Goal: Feedback & Contribution: Submit feedback/report problem

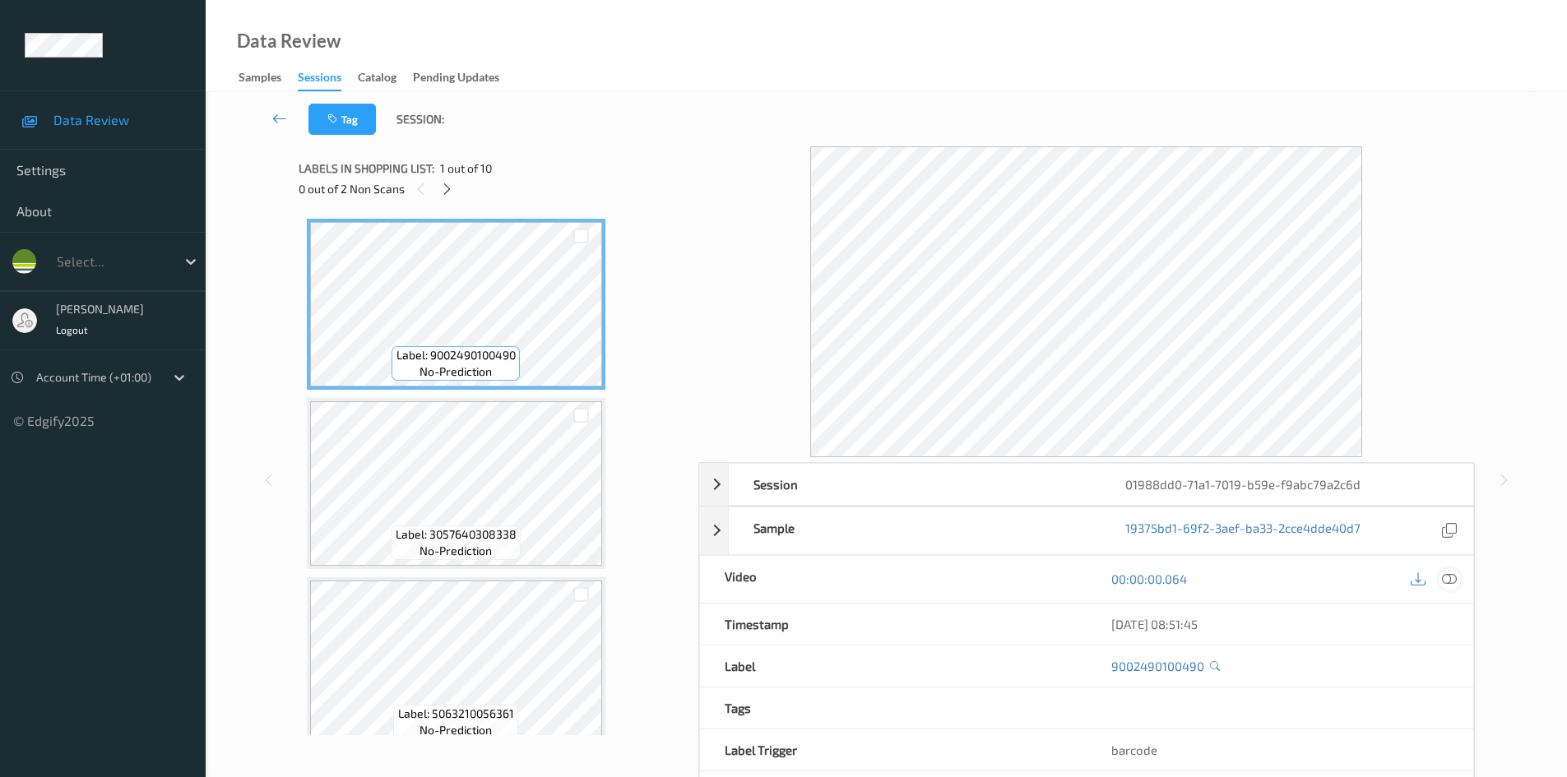
click at [1451, 580] on icon at bounding box center [1449, 579] width 15 height 15
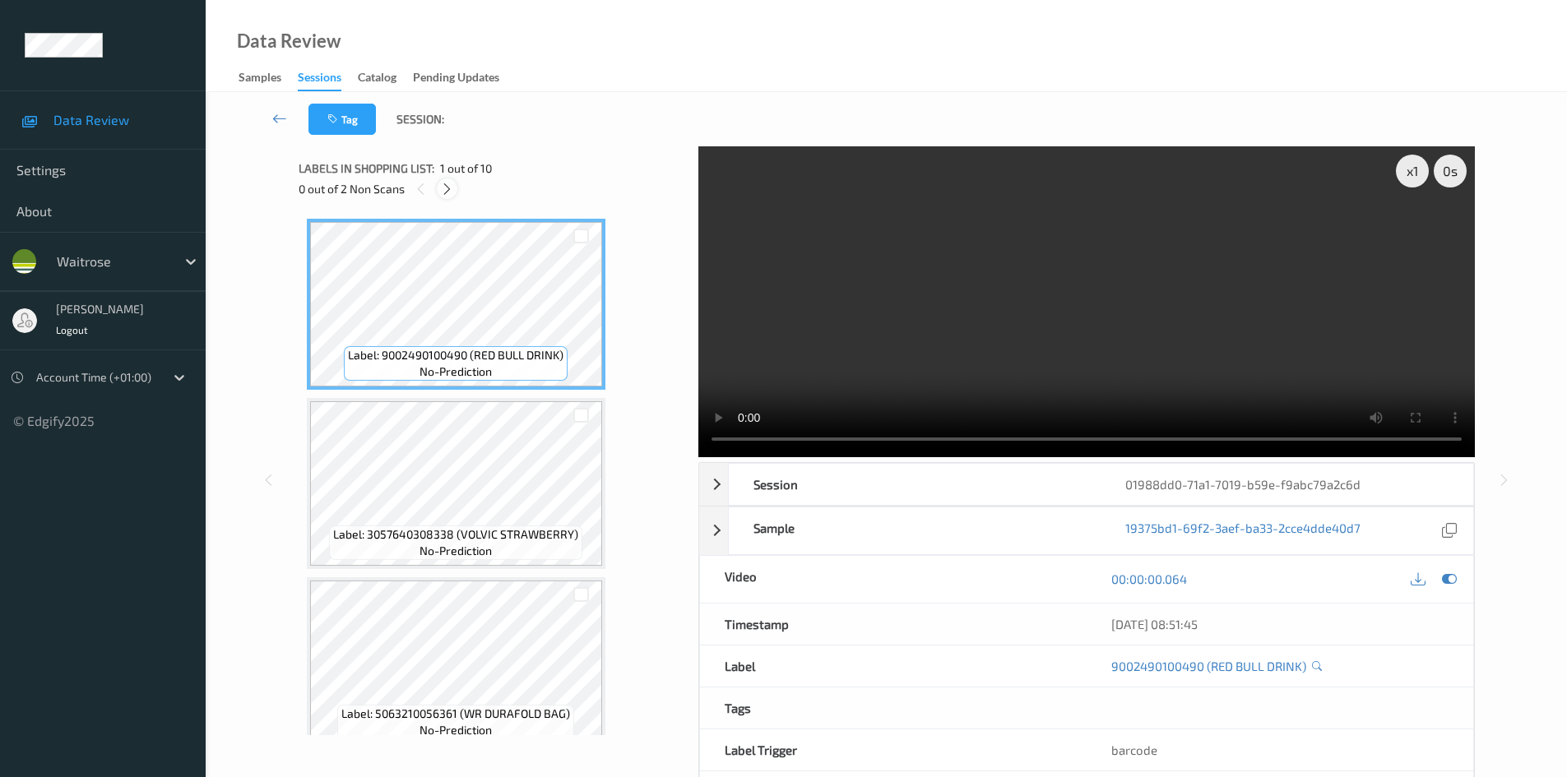
click at [453, 186] on icon at bounding box center [447, 189] width 14 height 15
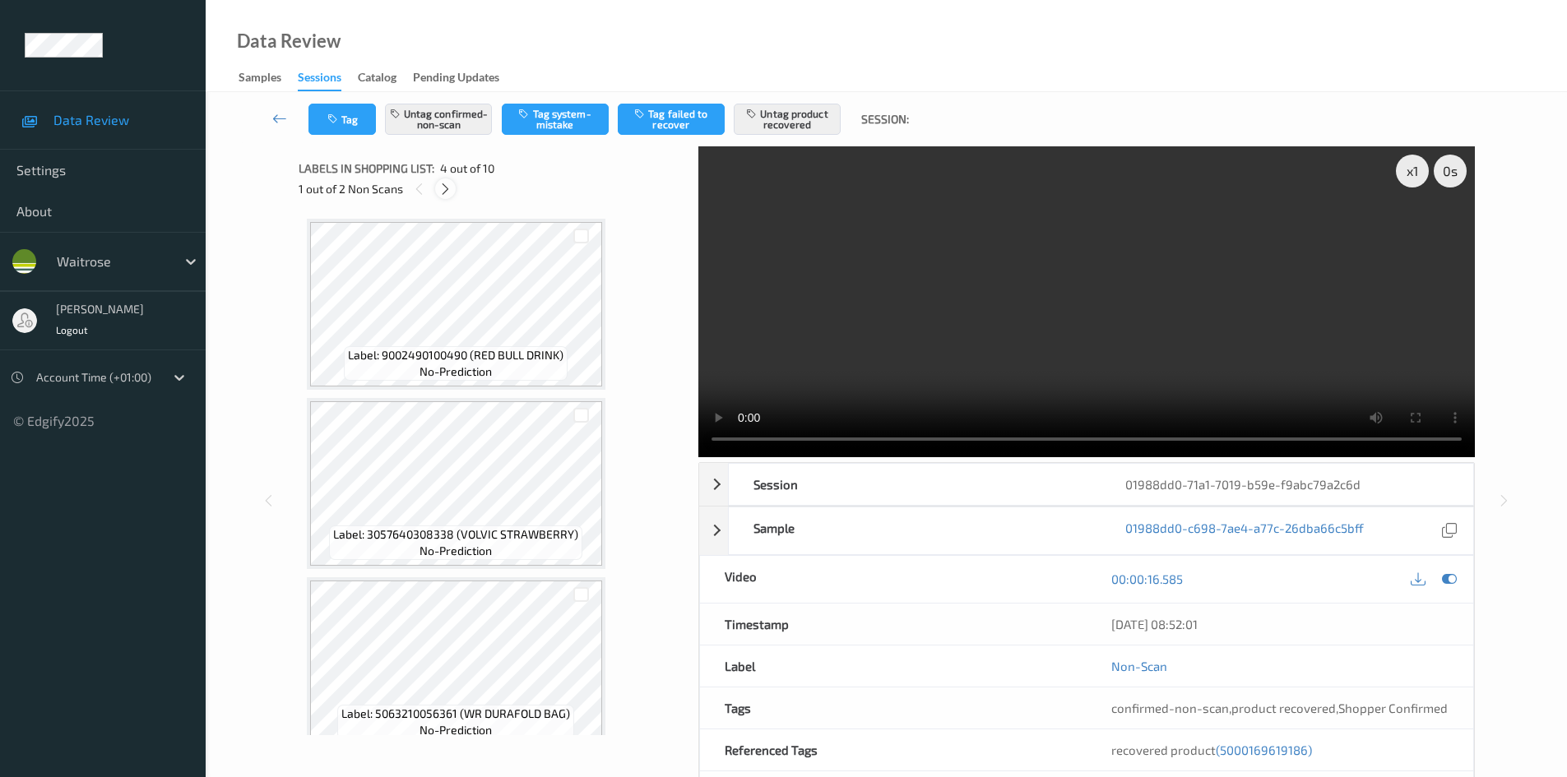
scroll to position [367, 0]
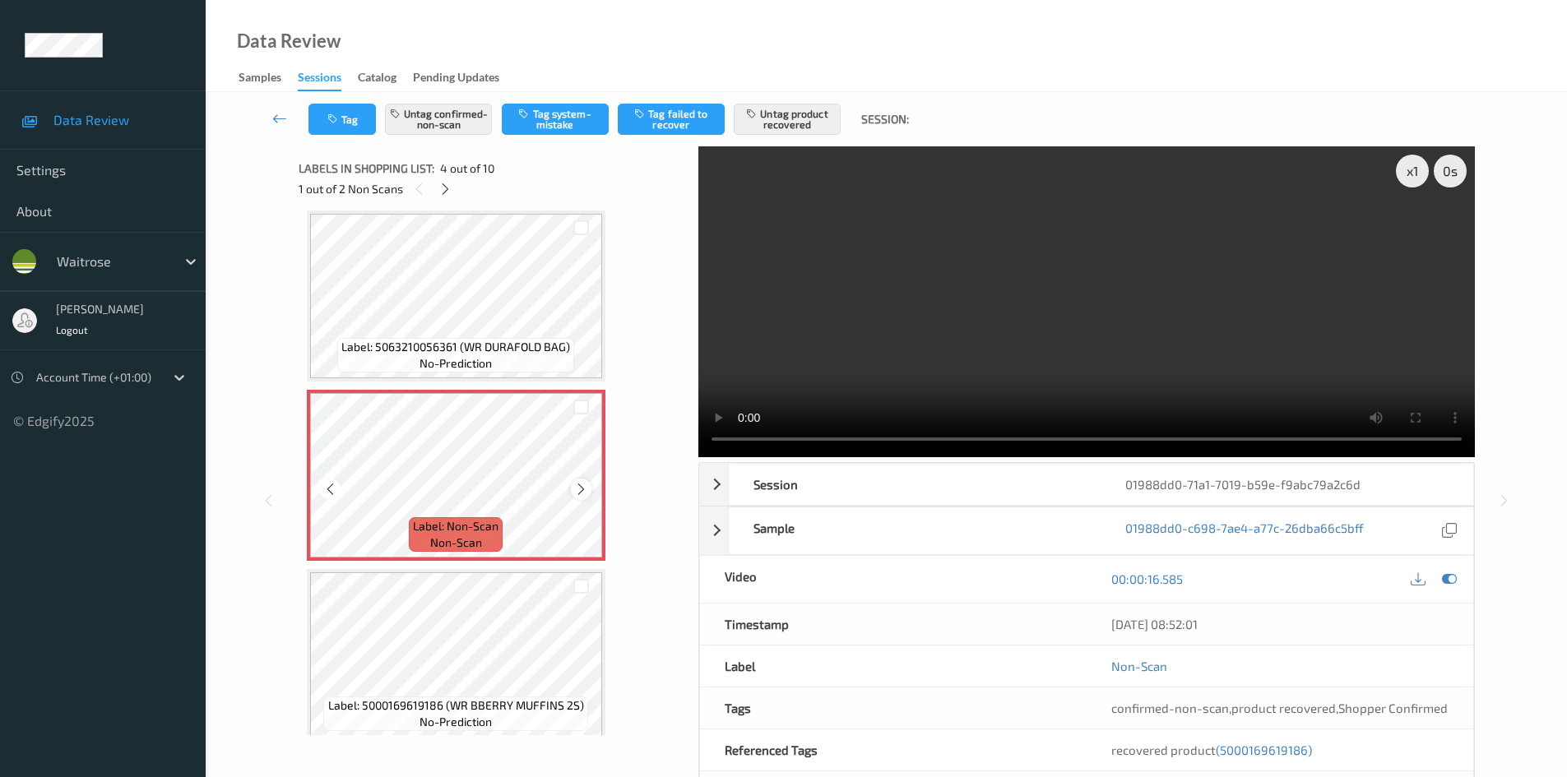
click at [583, 488] on icon at bounding box center [581, 489] width 14 height 15
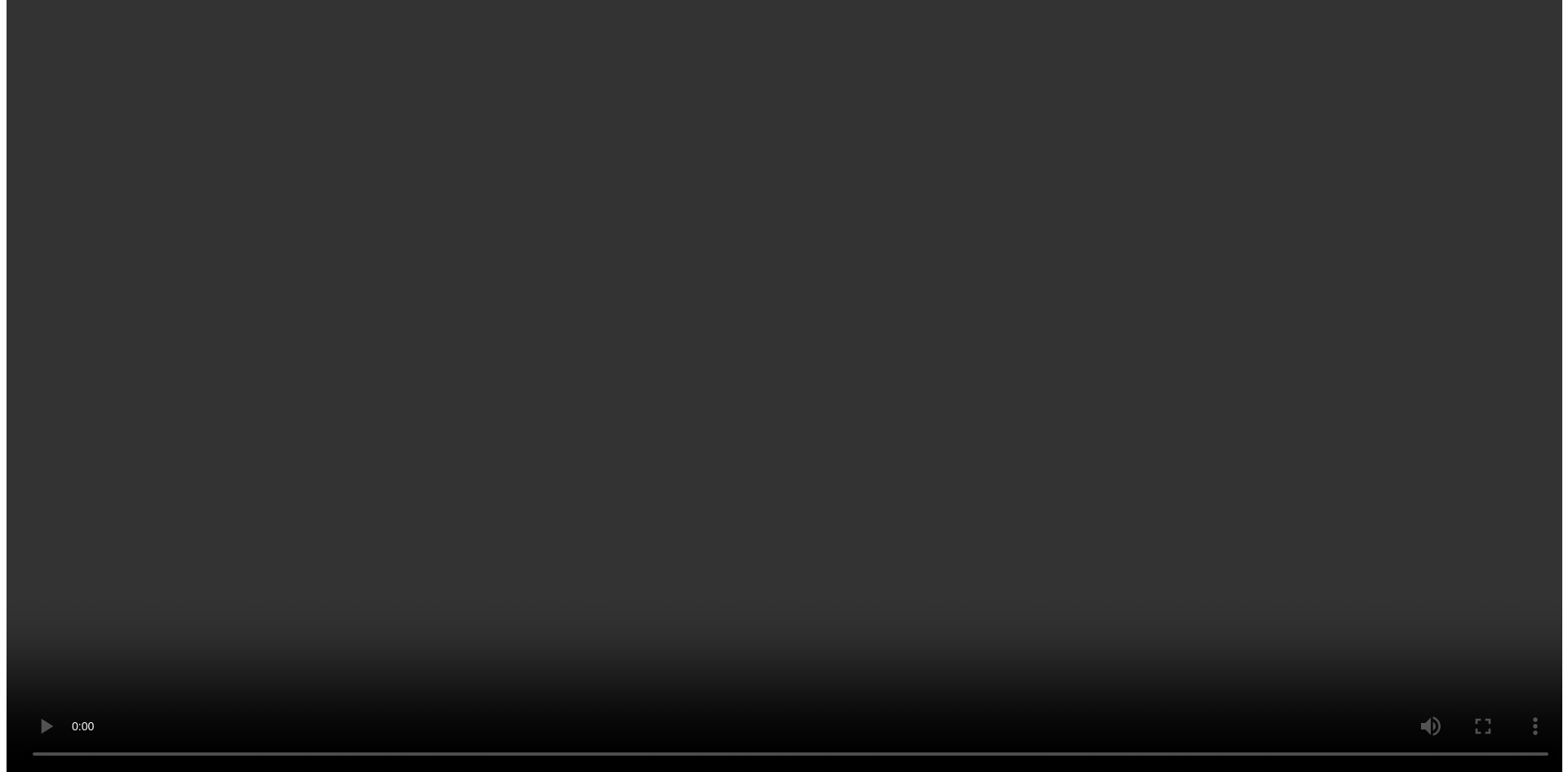
scroll to position [446, 0]
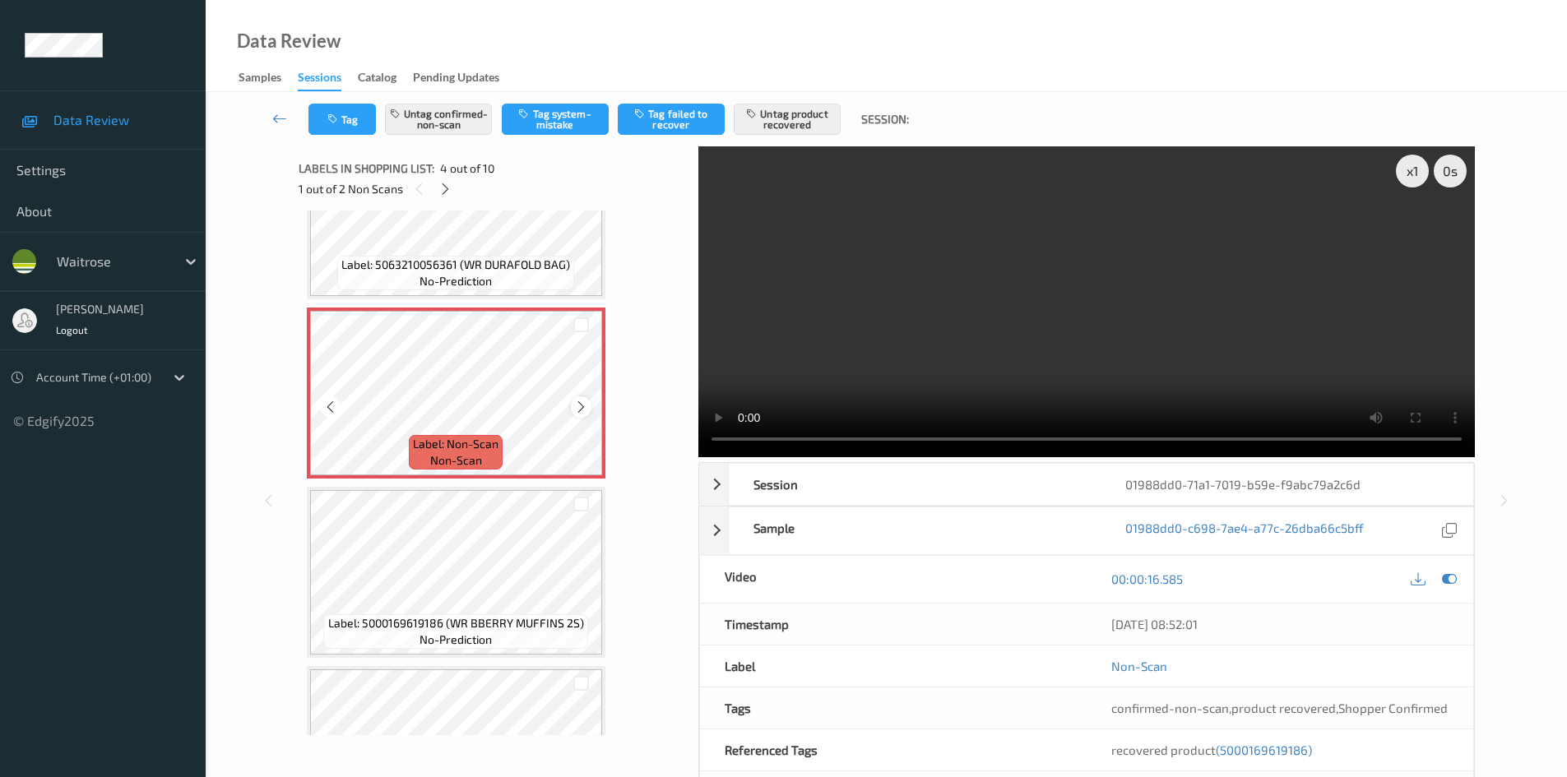
click at [583, 405] on icon at bounding box center [581, 407] width 14 height 15
click at [587, 403] on icon at bounding box center [581, 407] width 14 height 15
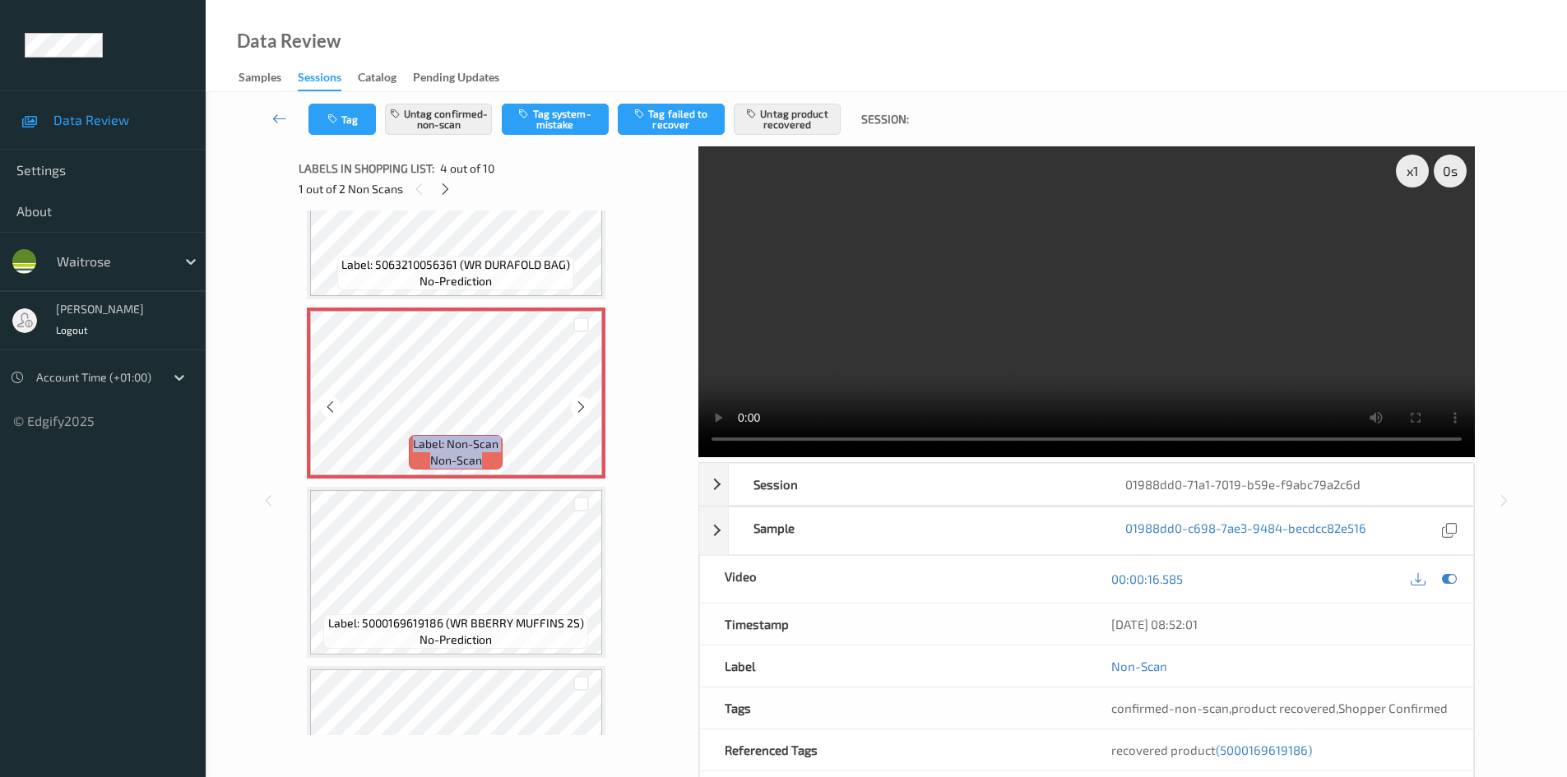
click at [587, 403] on icon at bounding box center [581, 407] width 14 height 15
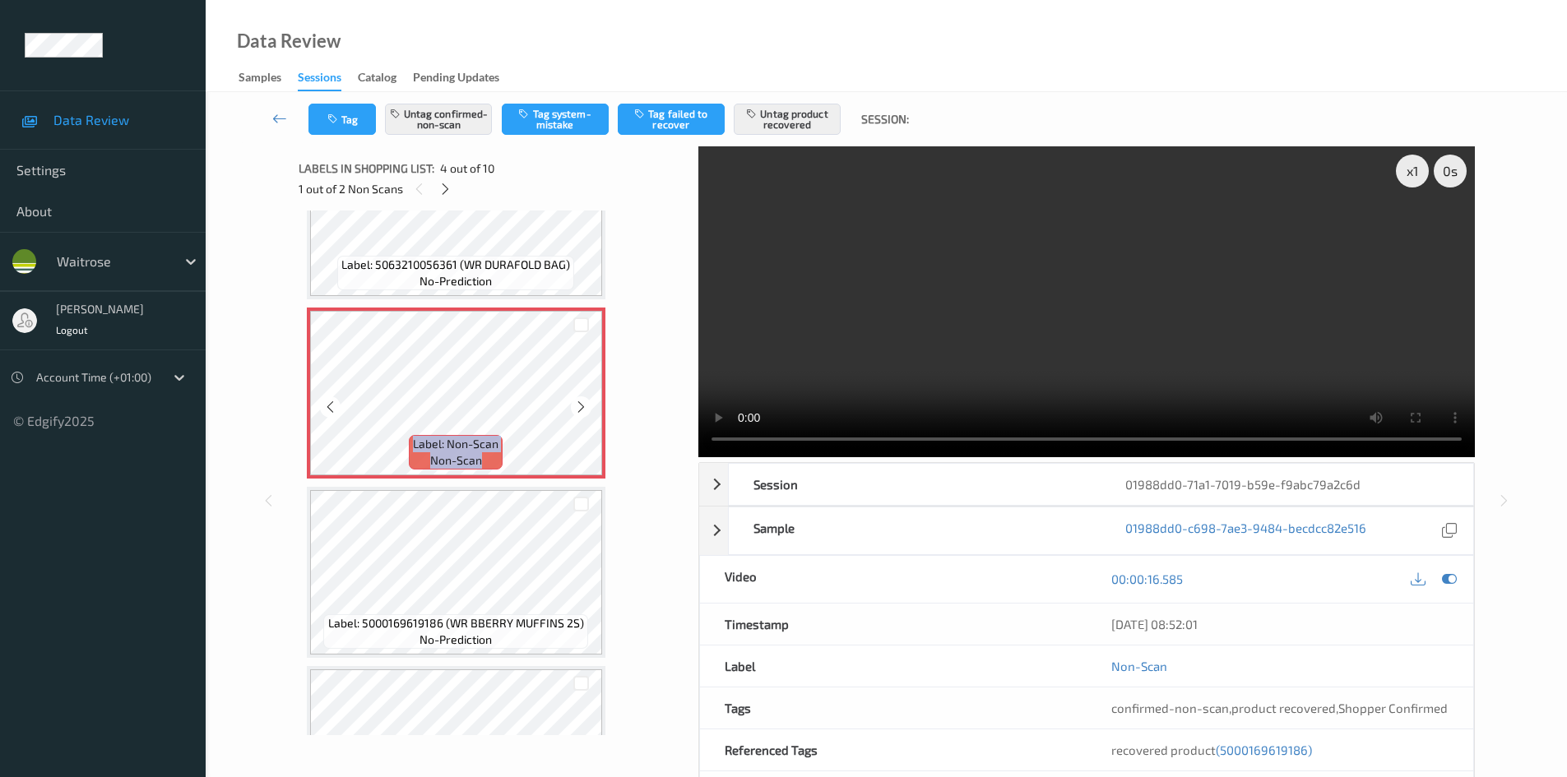
click at [587, 403] on icon at bounding box center [581, 407] width 14 height 15
click at [484, 129] on button "Untag confirmed-non-scan" at bounding box center [438, 119] width 107 height 31
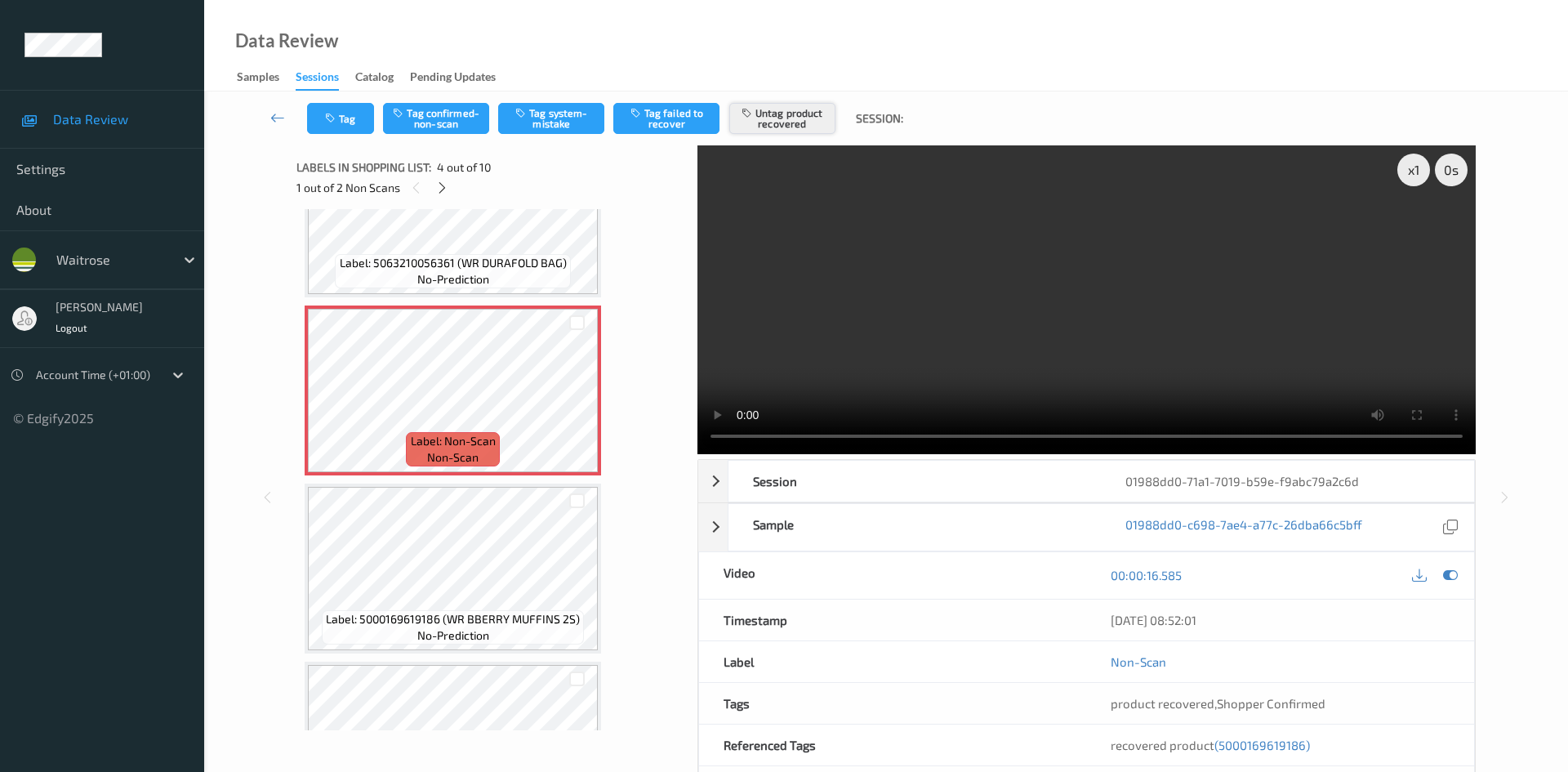
click at [786, 117] on button "Untag product recovered" at bounding box center [783, 118] width 106 height 31
click at [574, 403] on icon at bounding box center [577, 404] width 14 height 15
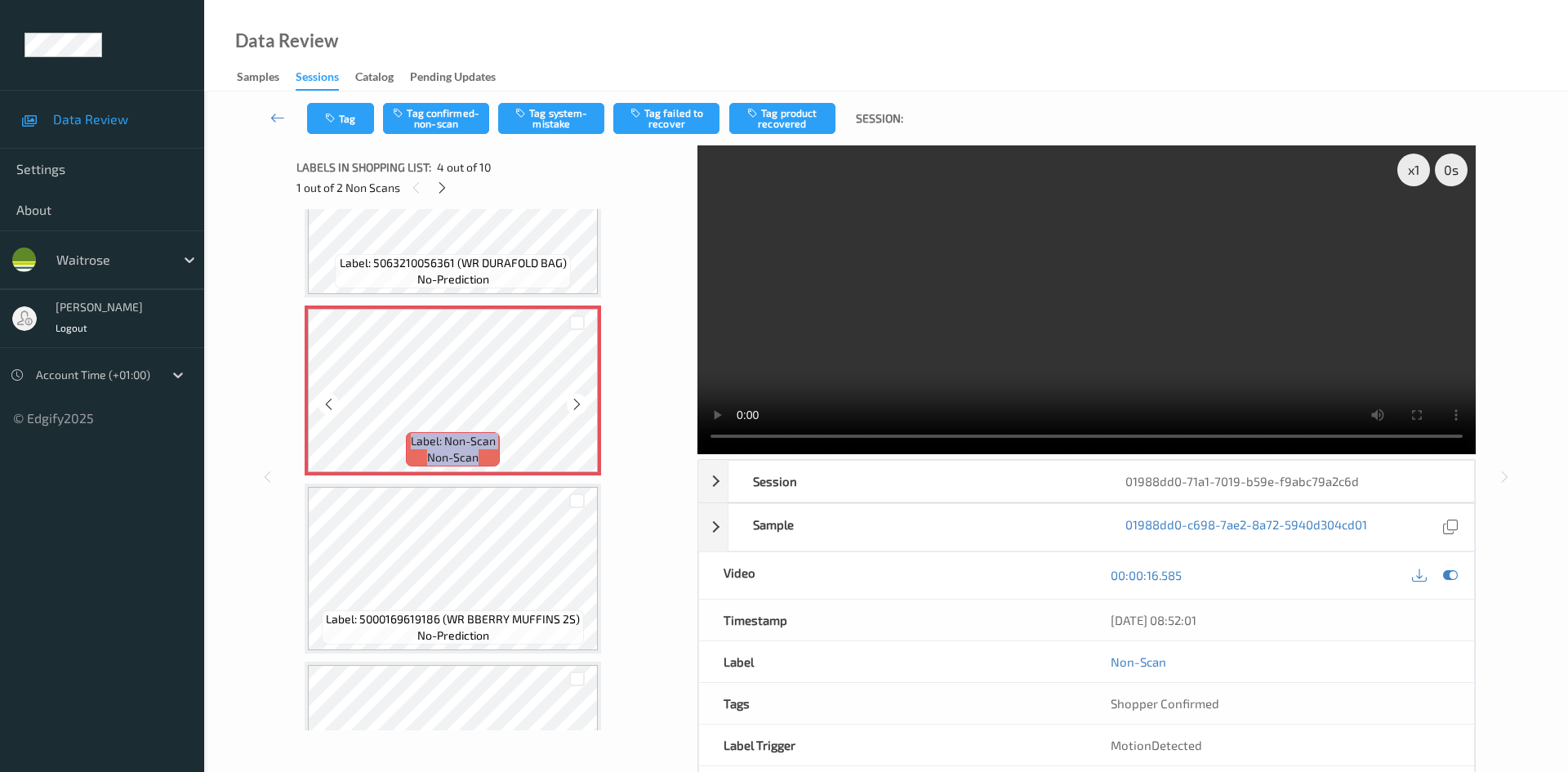
click at [574, 403] on icon at bounding box center [577, 404] width 14 height 15
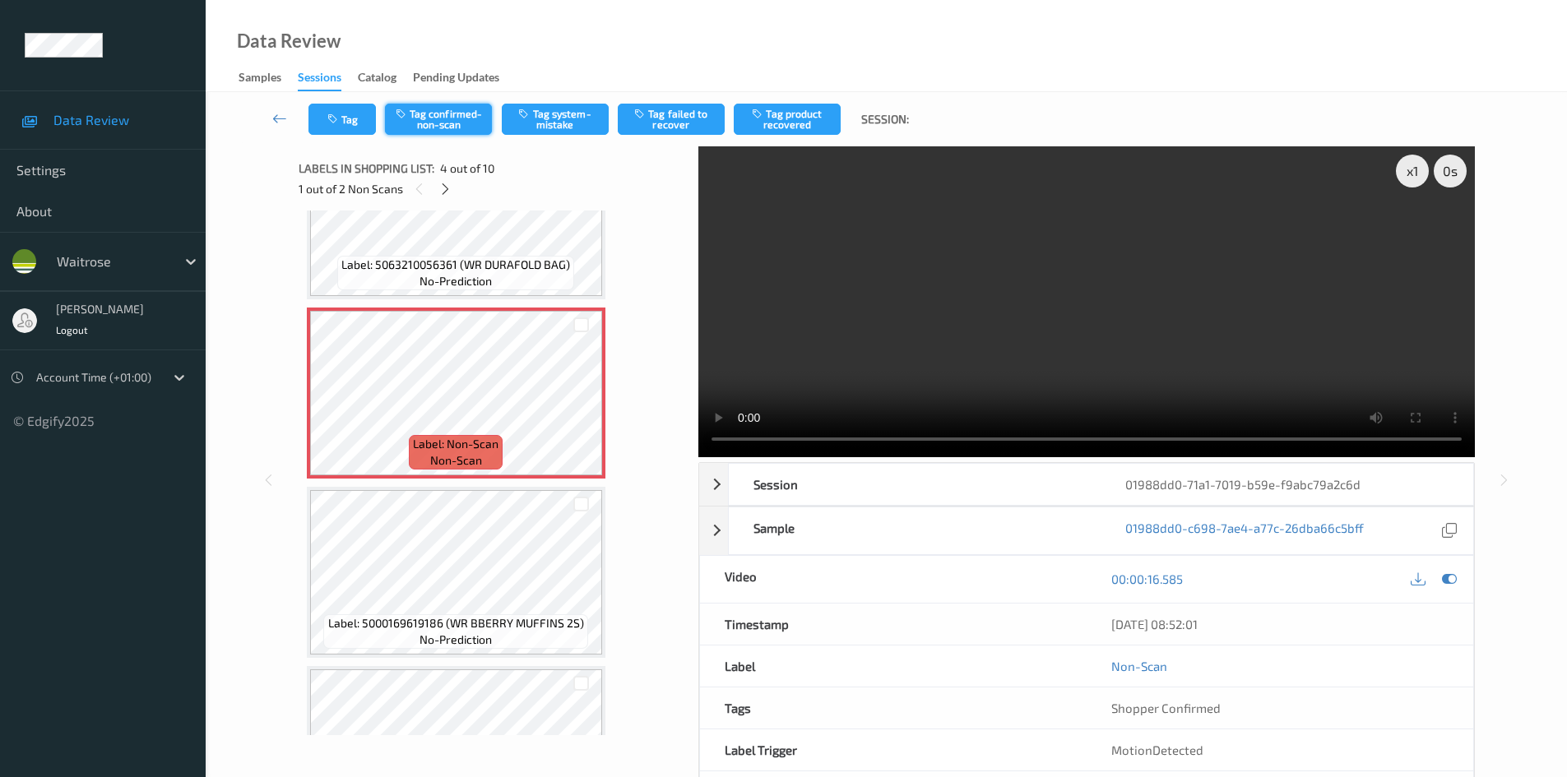
click at [480, 123] on button "Tag confirmed-non-scan" at bounding box center [438, 119] width 107 height 31
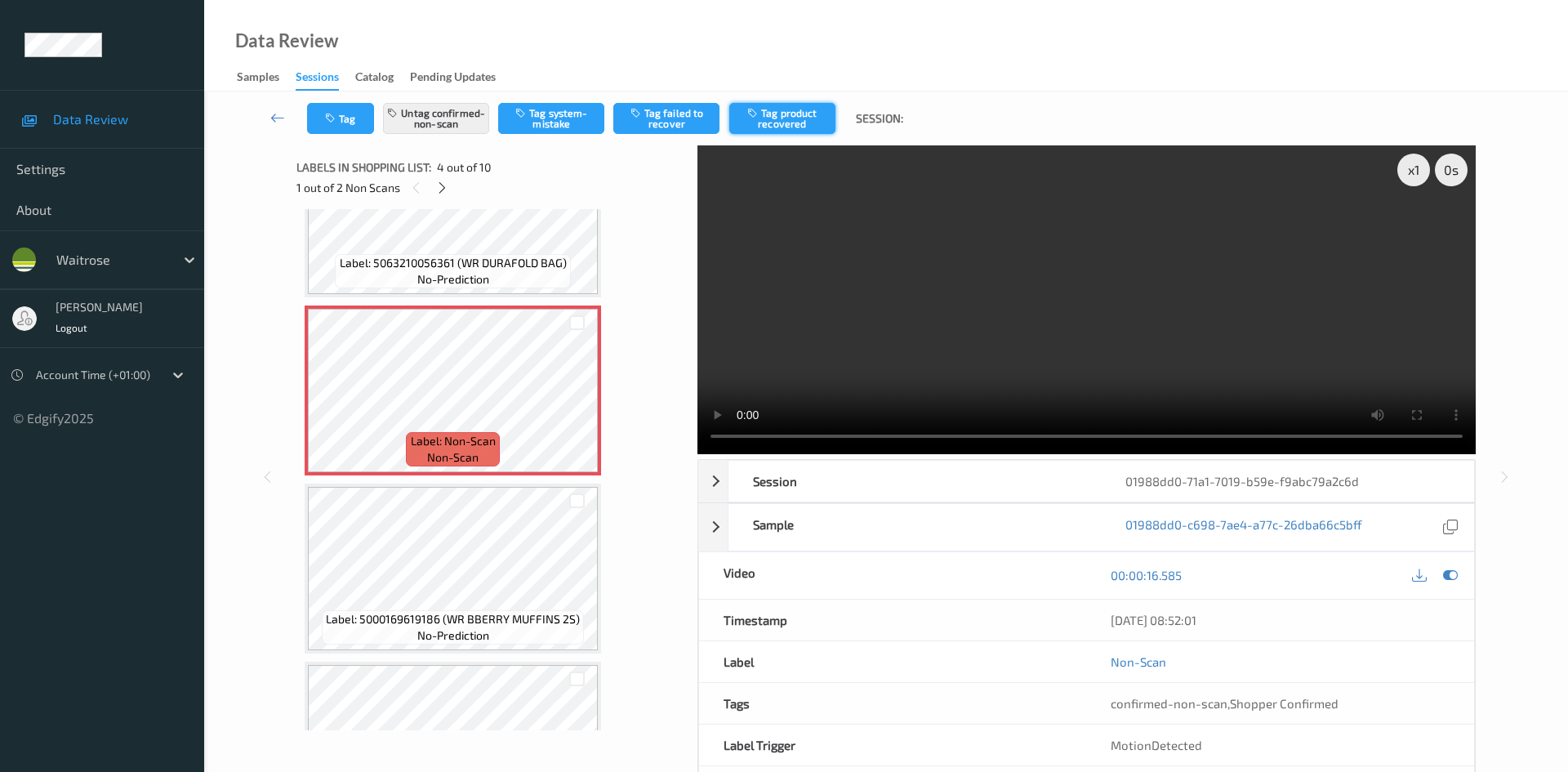
click at [770, 116] on button "Tag product recovered" at bounding box center [783, 118] width 106 height 31
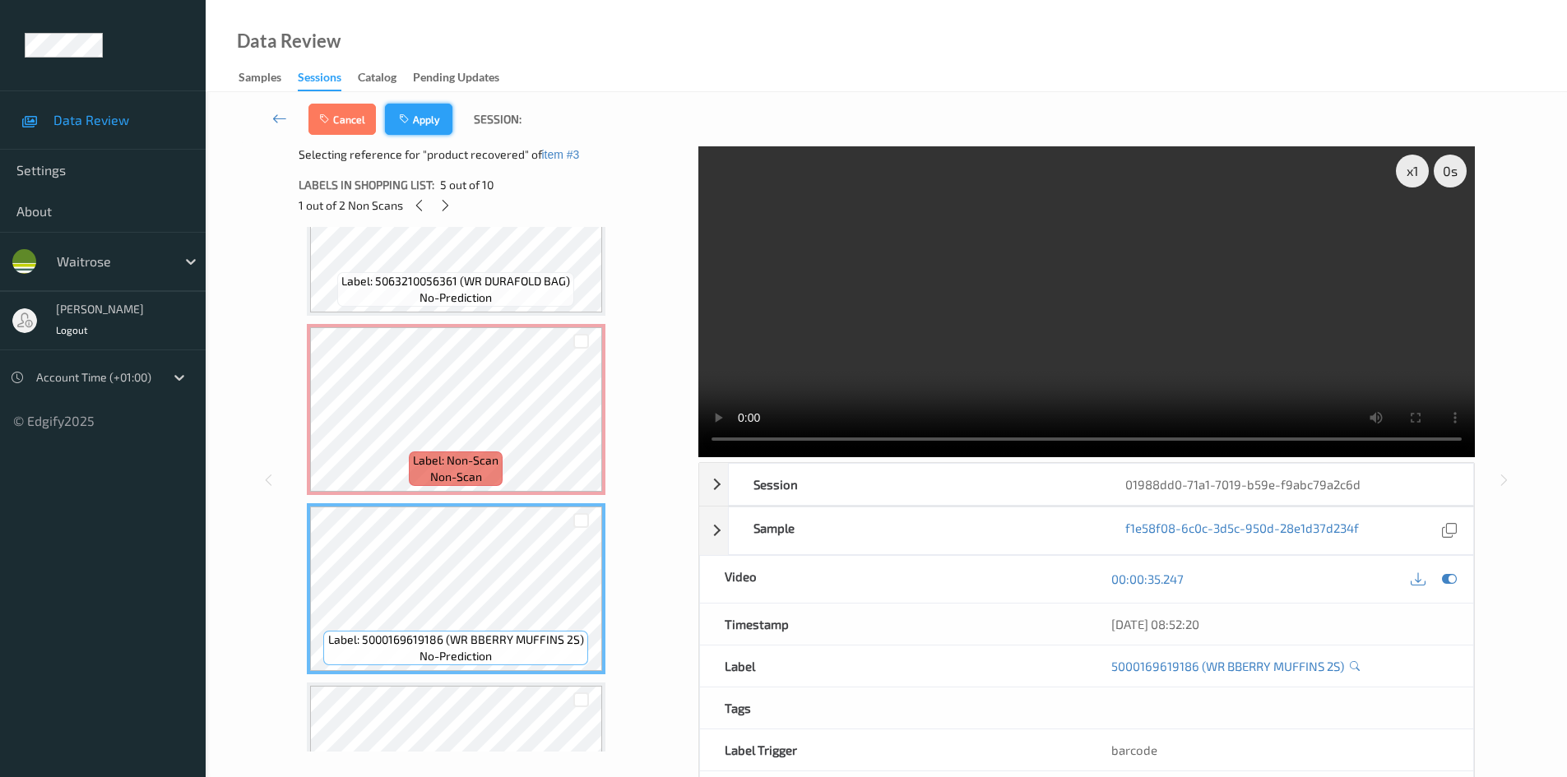
click at [425, 106] on button "Apply" at bounding box center [418, 119] width 67 height 31
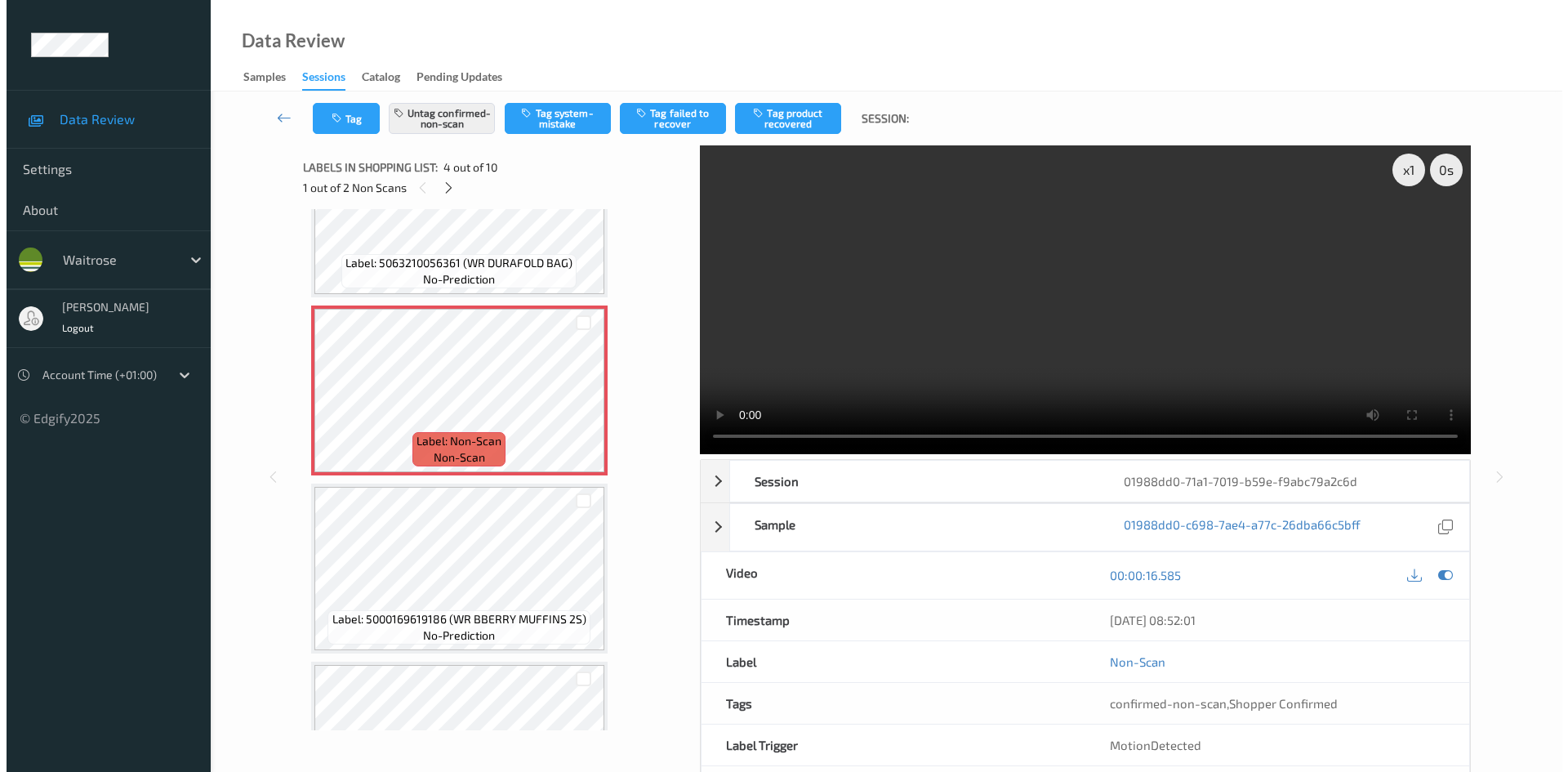
scroll to position [365, 0]
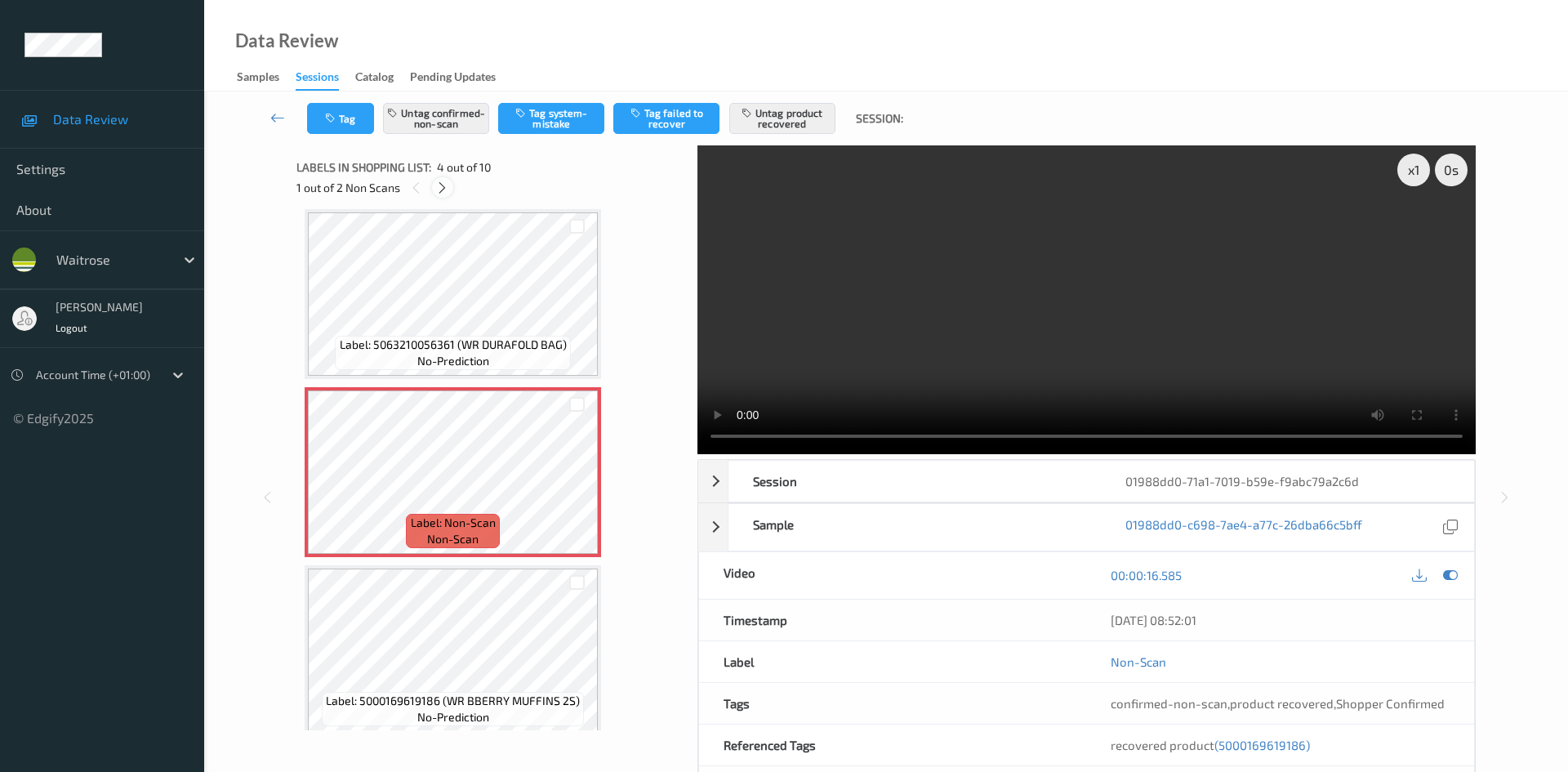
click at [443, 183] on icon at bounding box center [442, 188] width 14 height 15
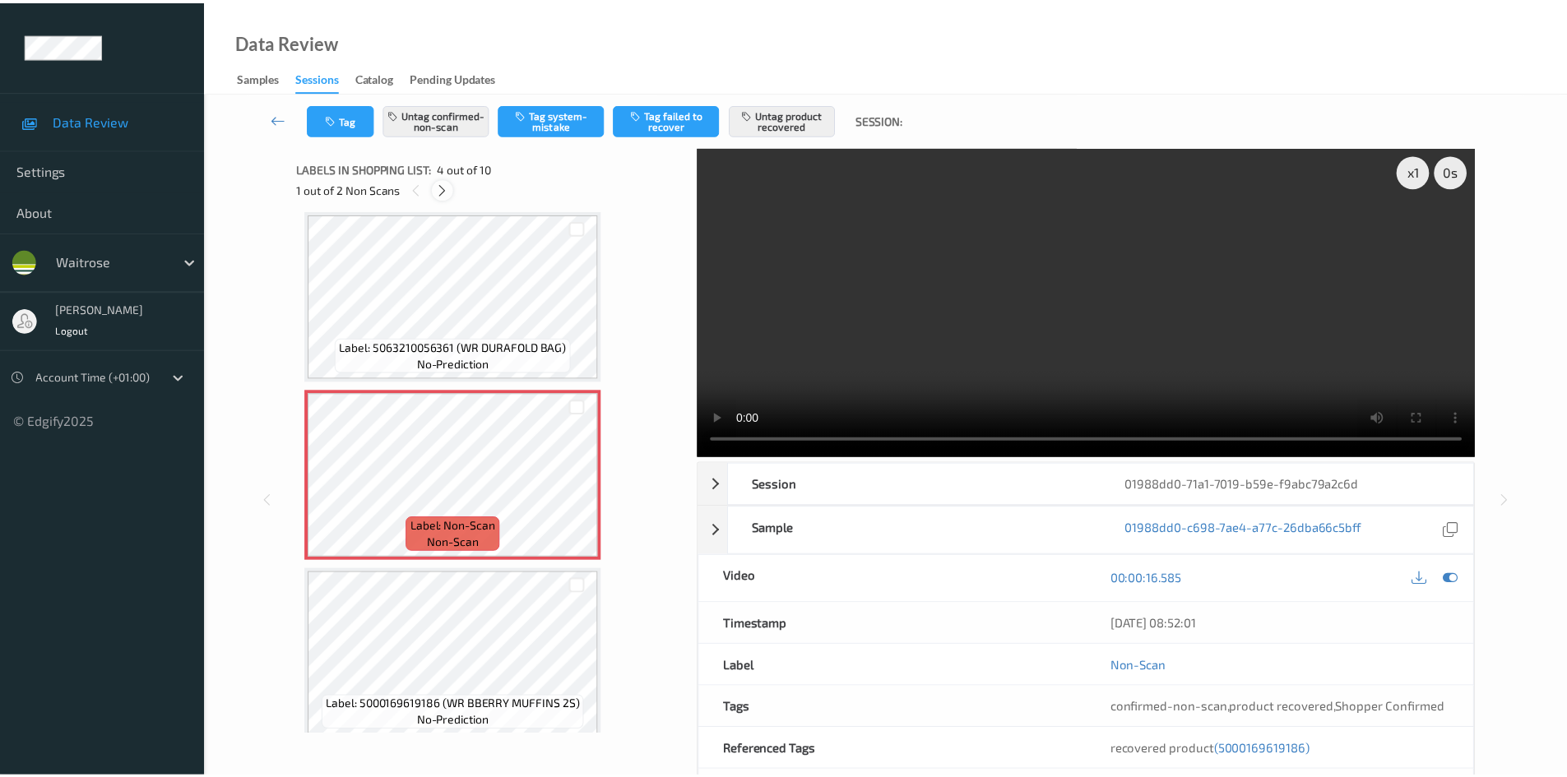
scroll to position [905, 0]
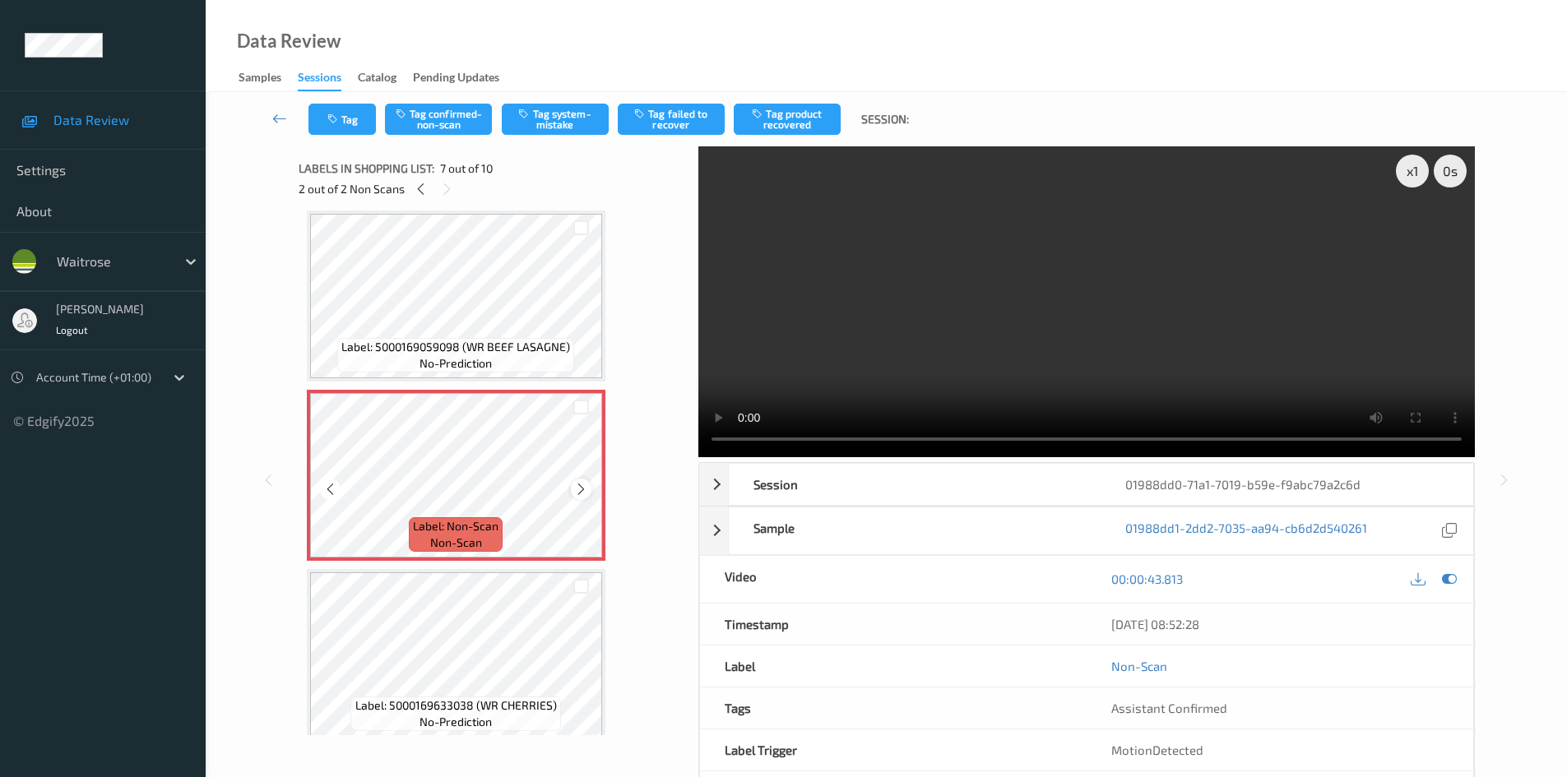
click at [584, 493] on icon at bounding box center [581, 489] width 14 height 15
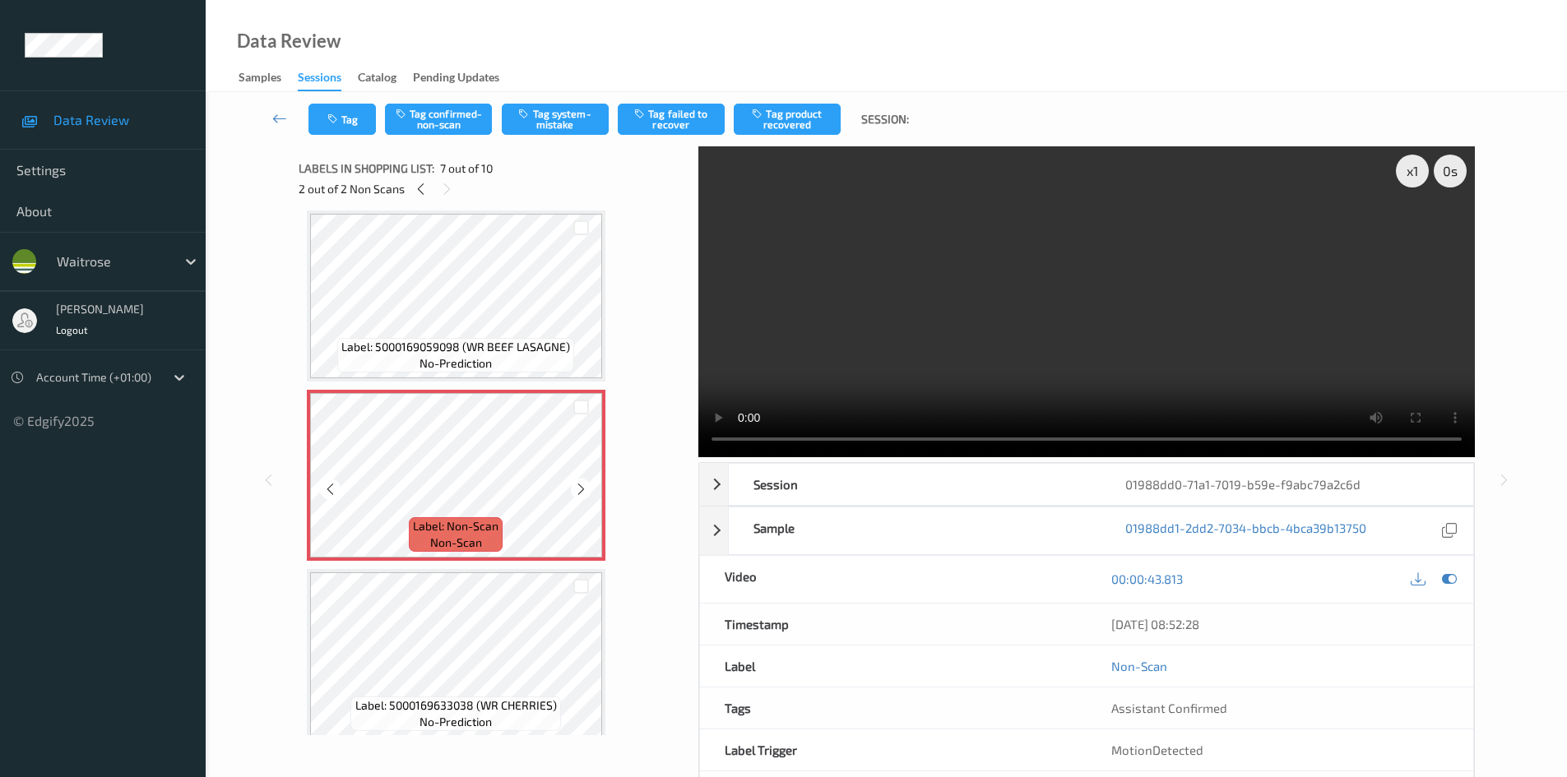
click at [584, 493] on icon at bounding box center [581, 489] width 14 height 15
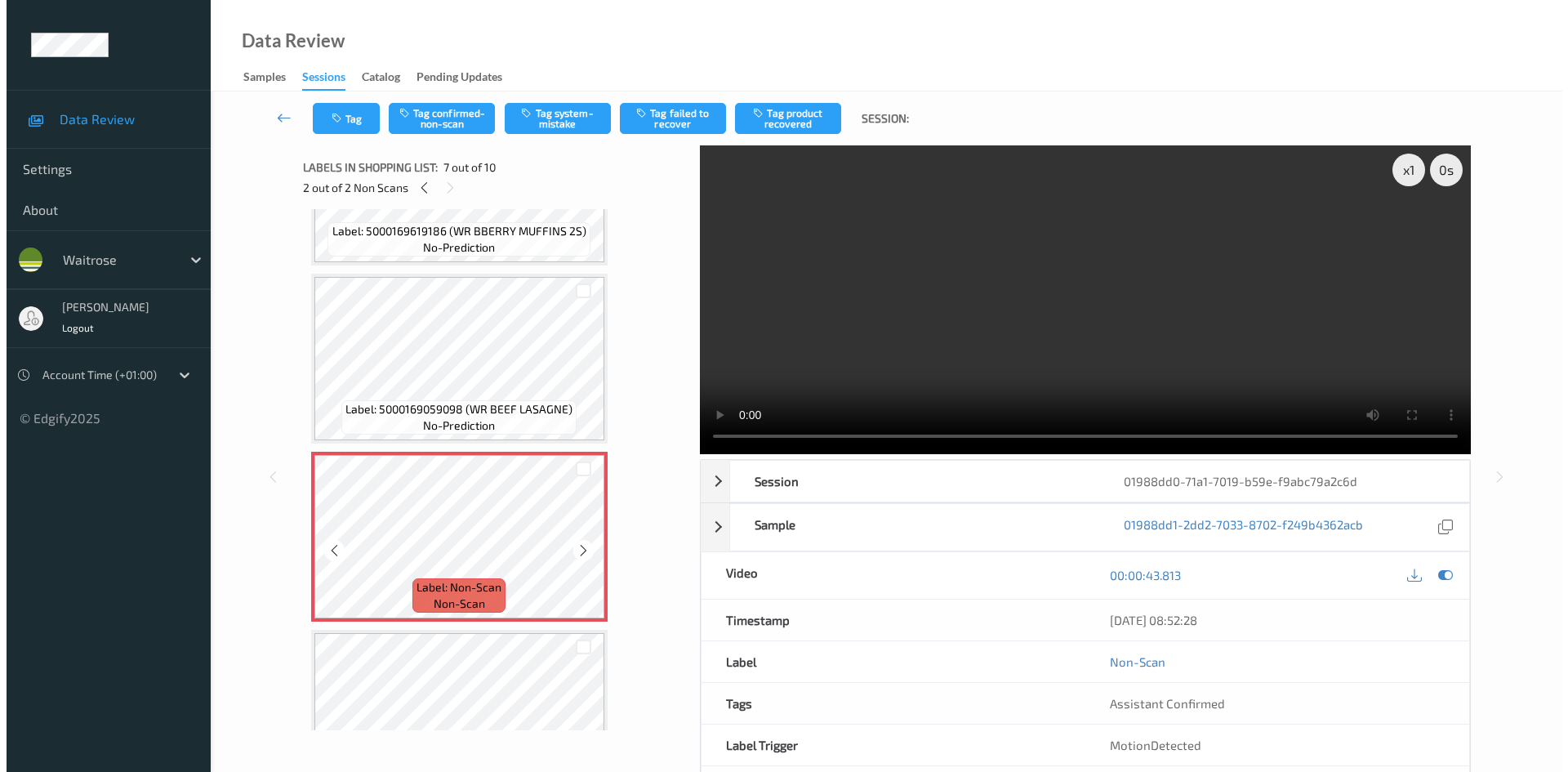
scroll to position [818, 0]
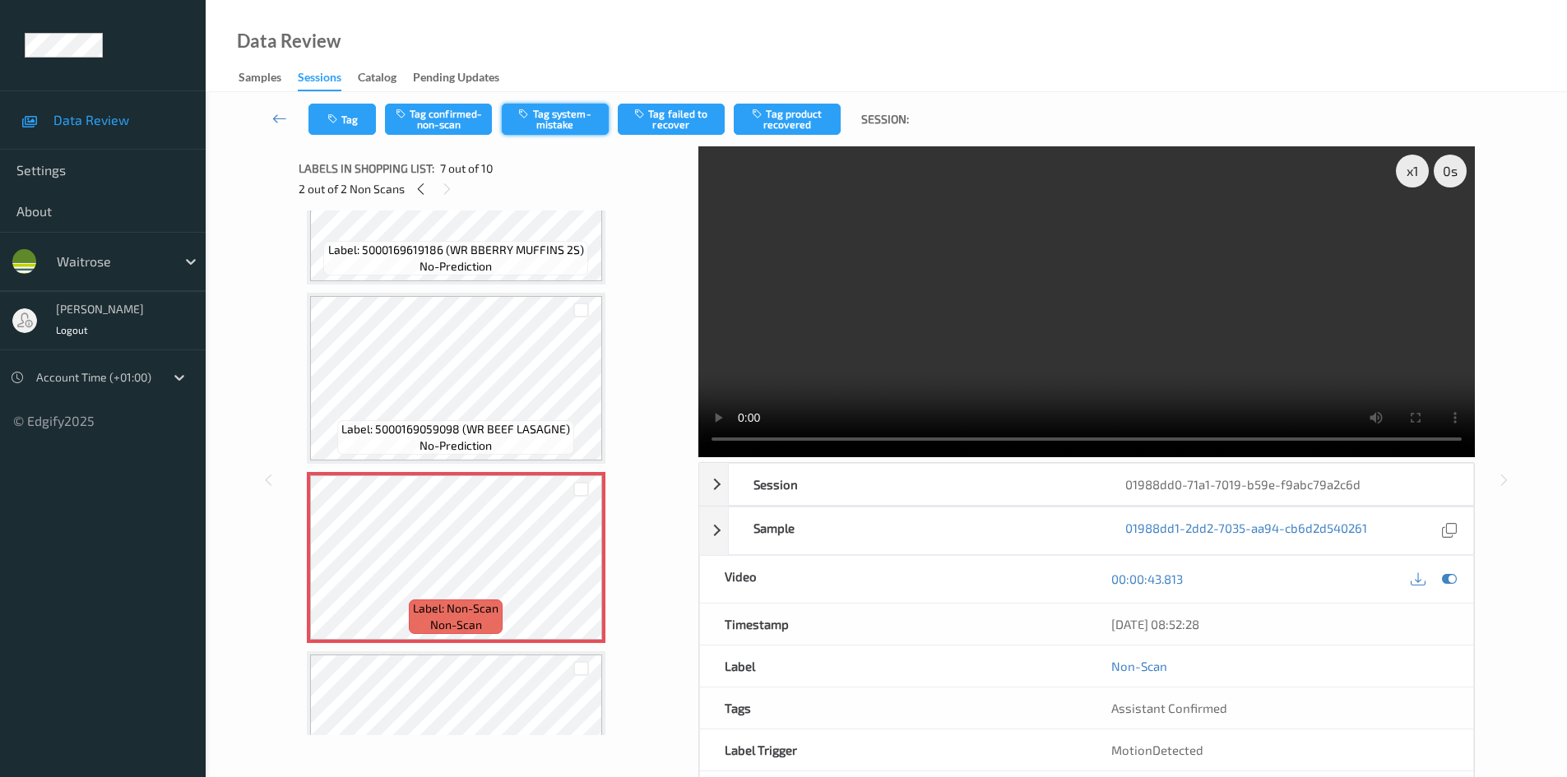
click at [582, 133] on button "Tag system-mistake" at bounding box center [555, 119] width 107 height 31
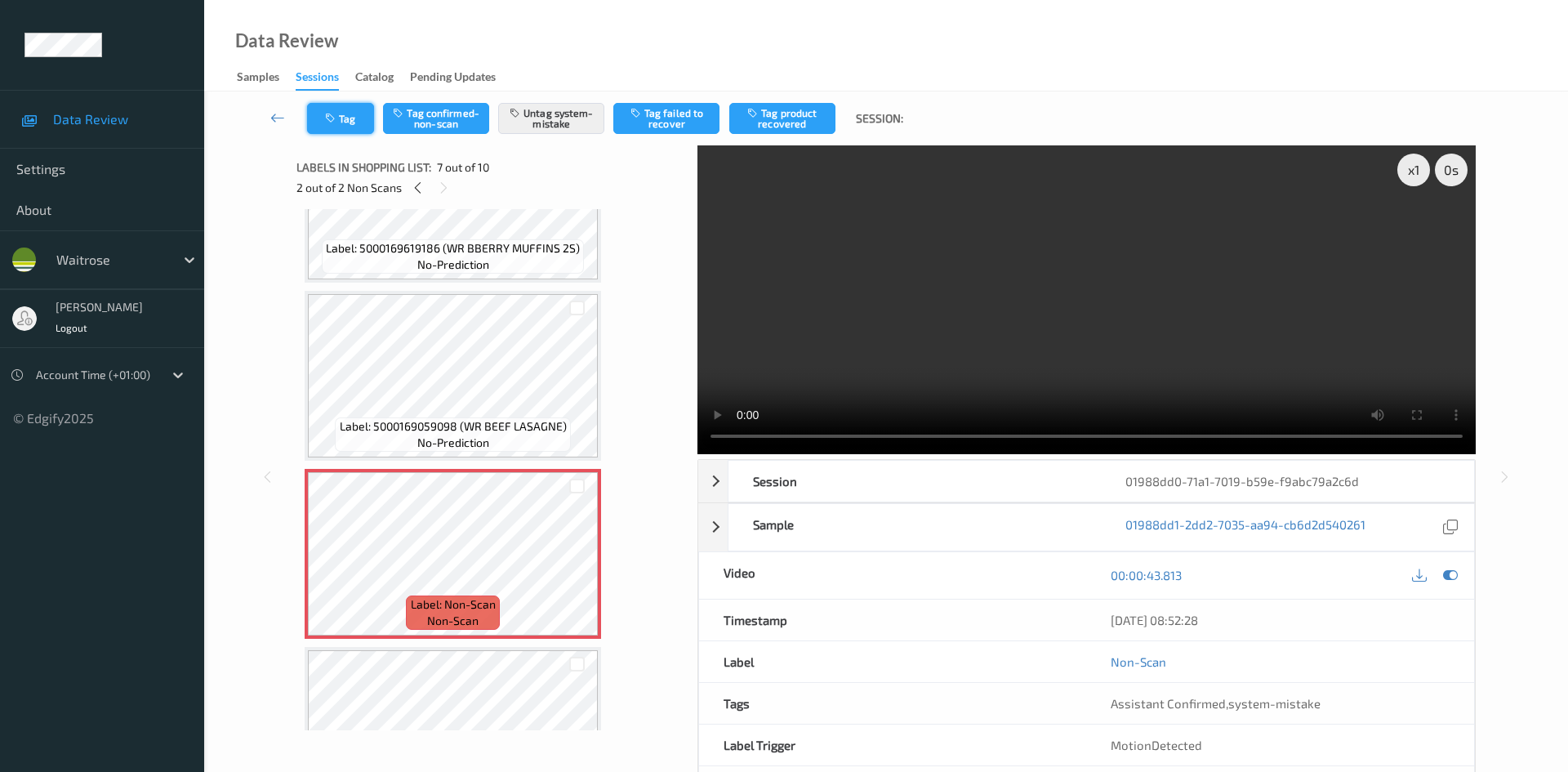
click at [353, 125] on button "Tag" at bounding box center [340, 118] width 67 height 31
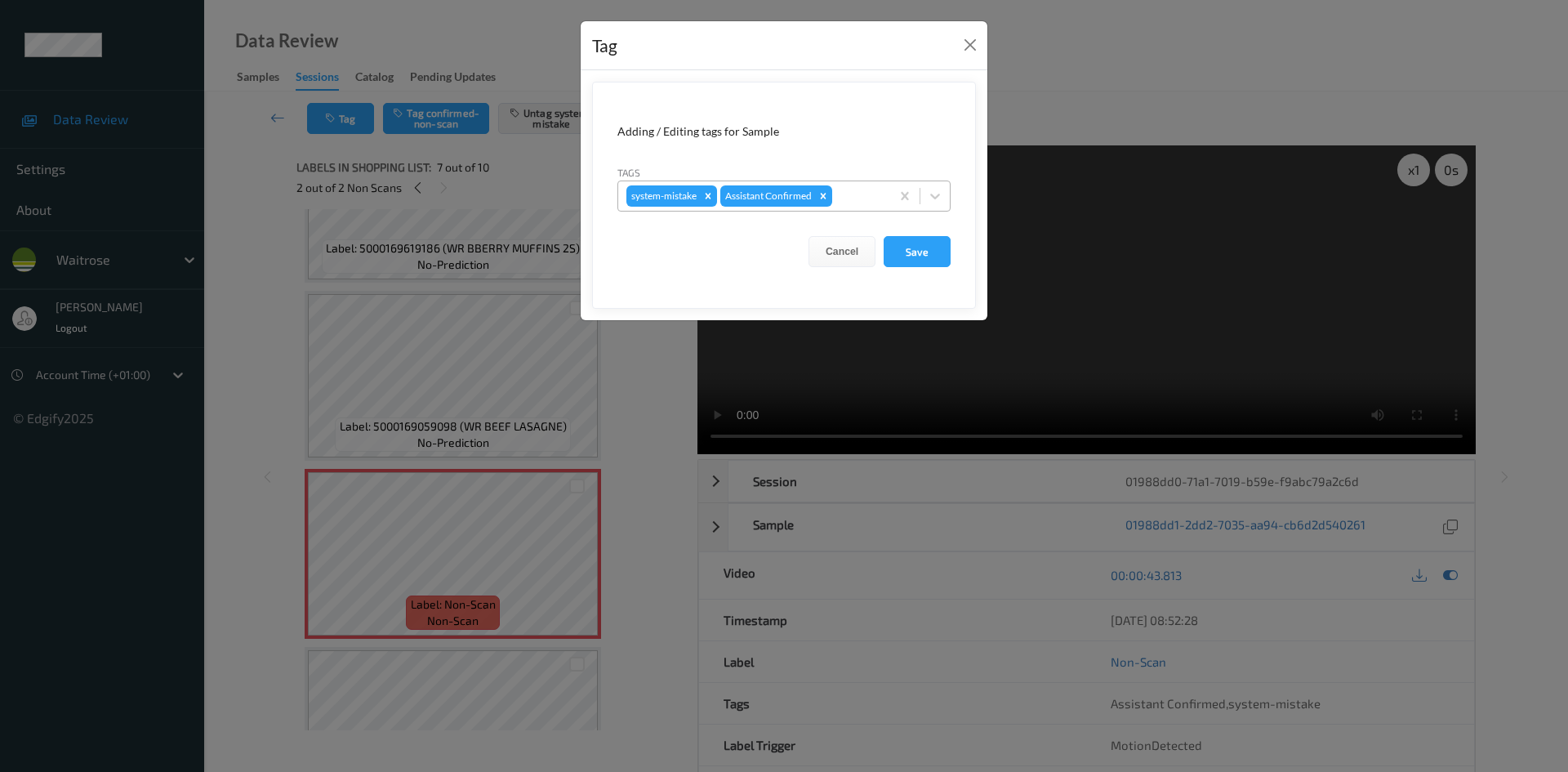
click at [848, 187] on div at bounding box center [859, 197] width 47 height 20
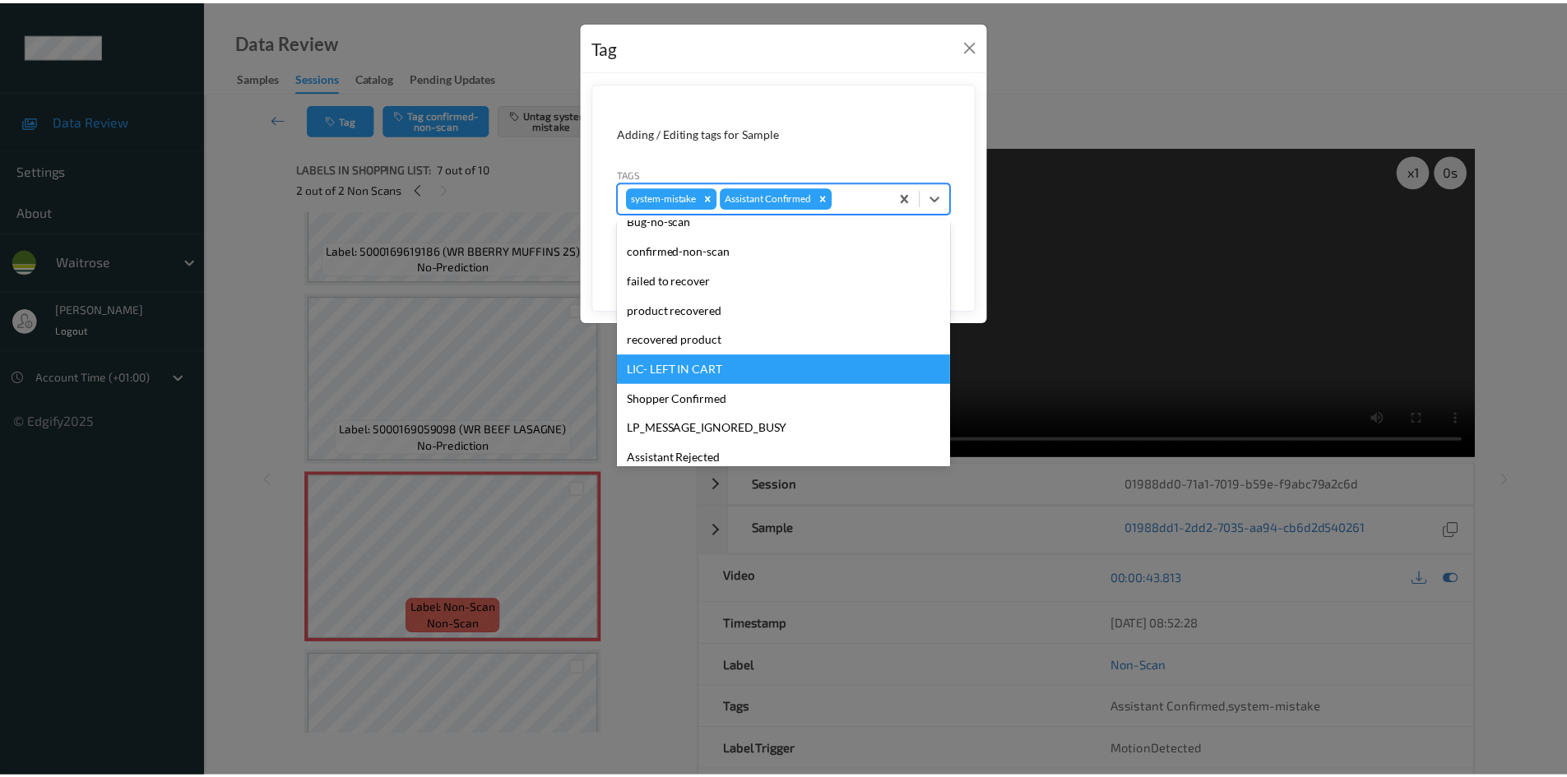
scroll to position [247, 0]
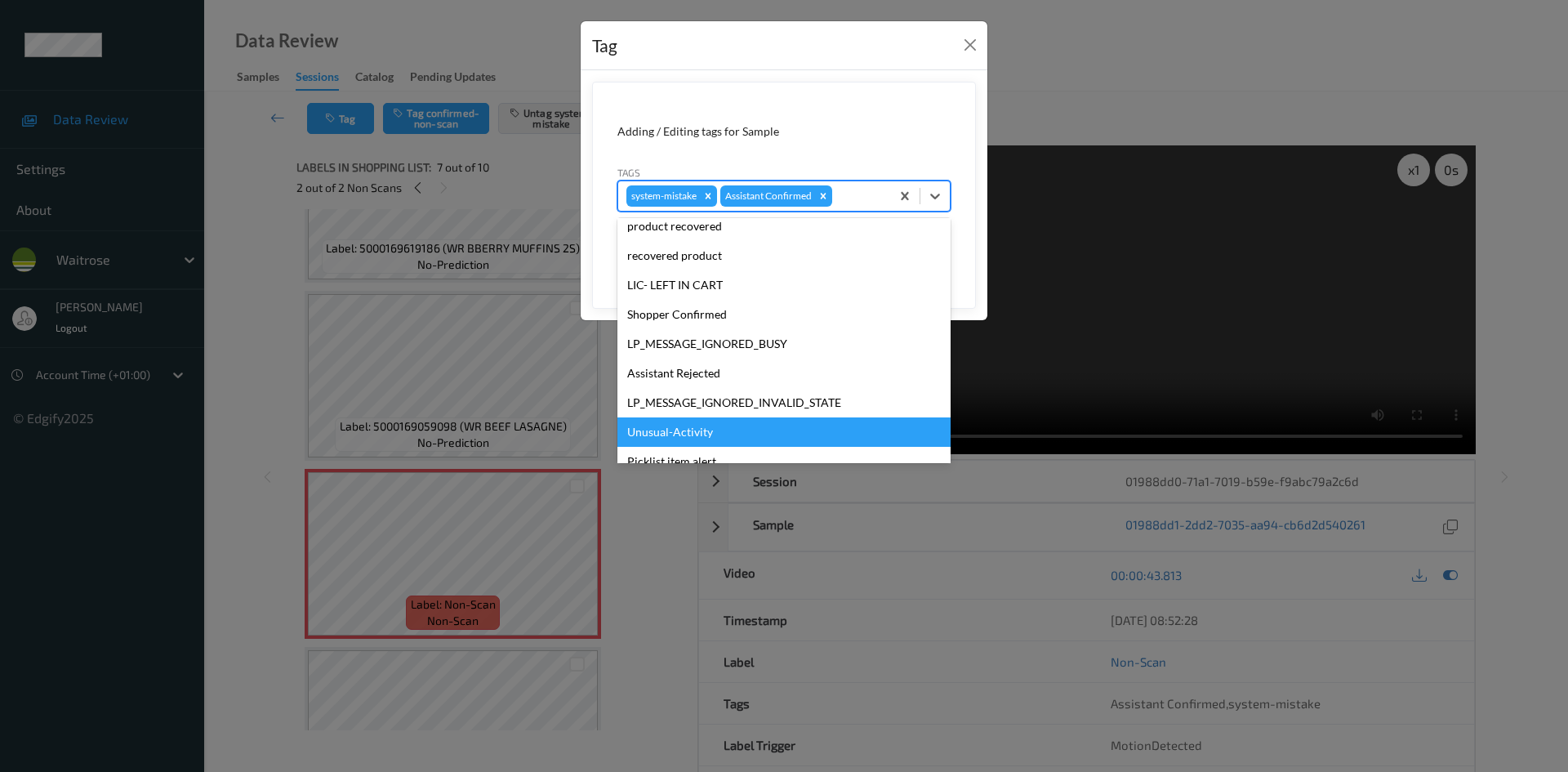
click at [744, 431] on div "Unusual-Activity" at bounding box center [784, 432] width 334 height 30
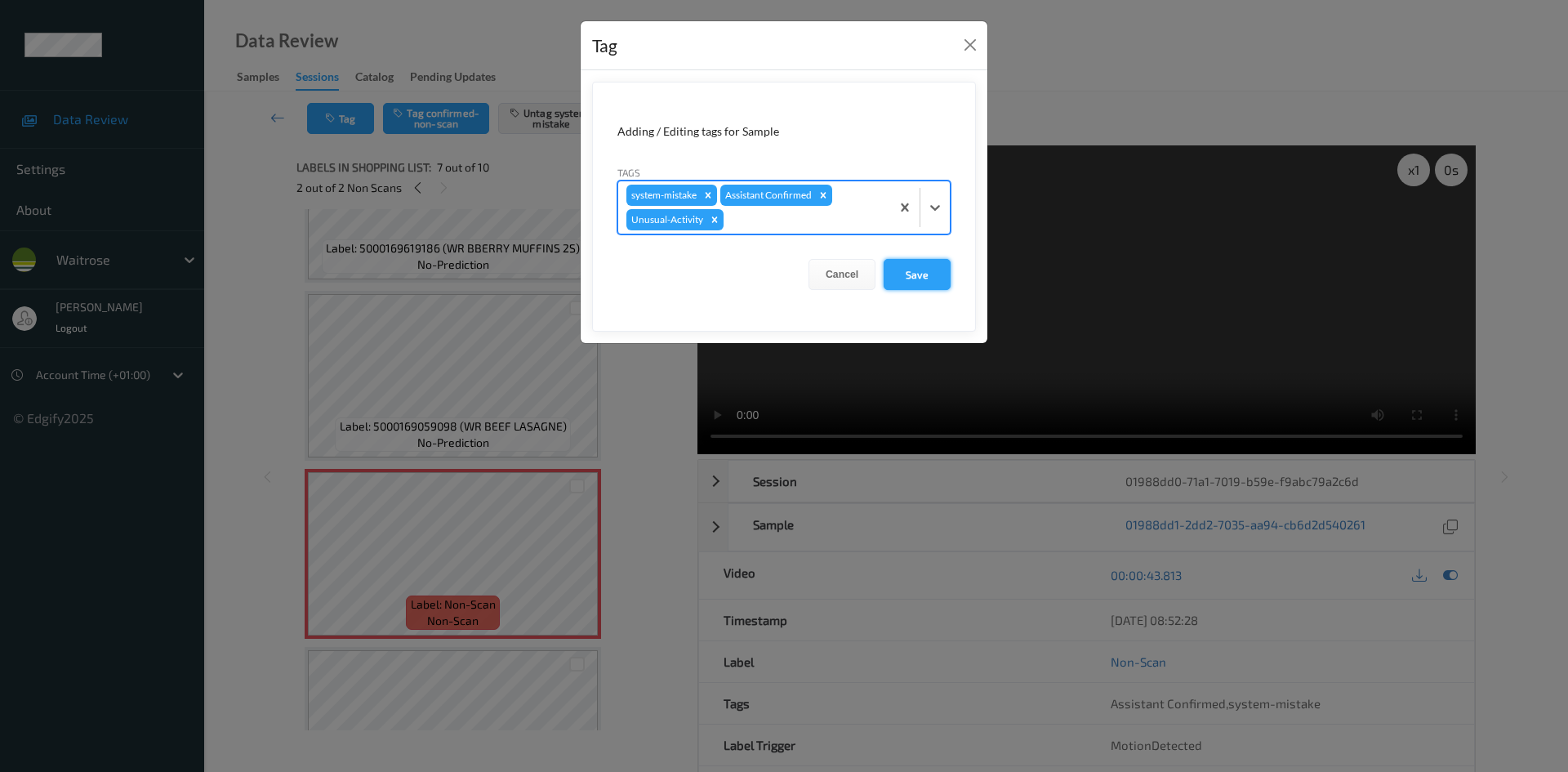
click at [912, 281] on button "Save" at bounding box center [917, 274] width 67 height 31
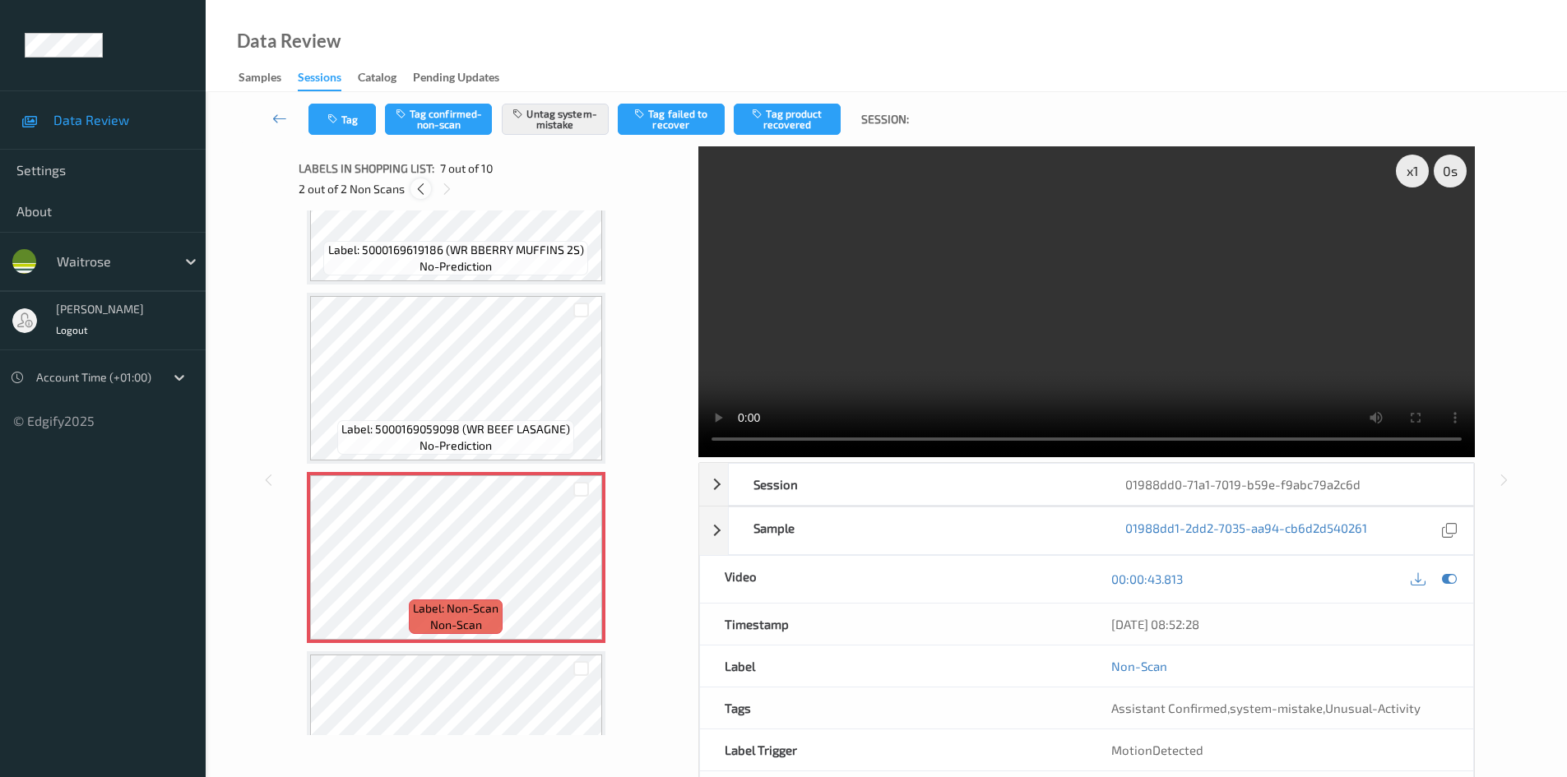
click at [422, 183] on icon at bounding box center [421, 189] width 14 height 15
